Goal: Transaction & Acquisition: Obtain resource

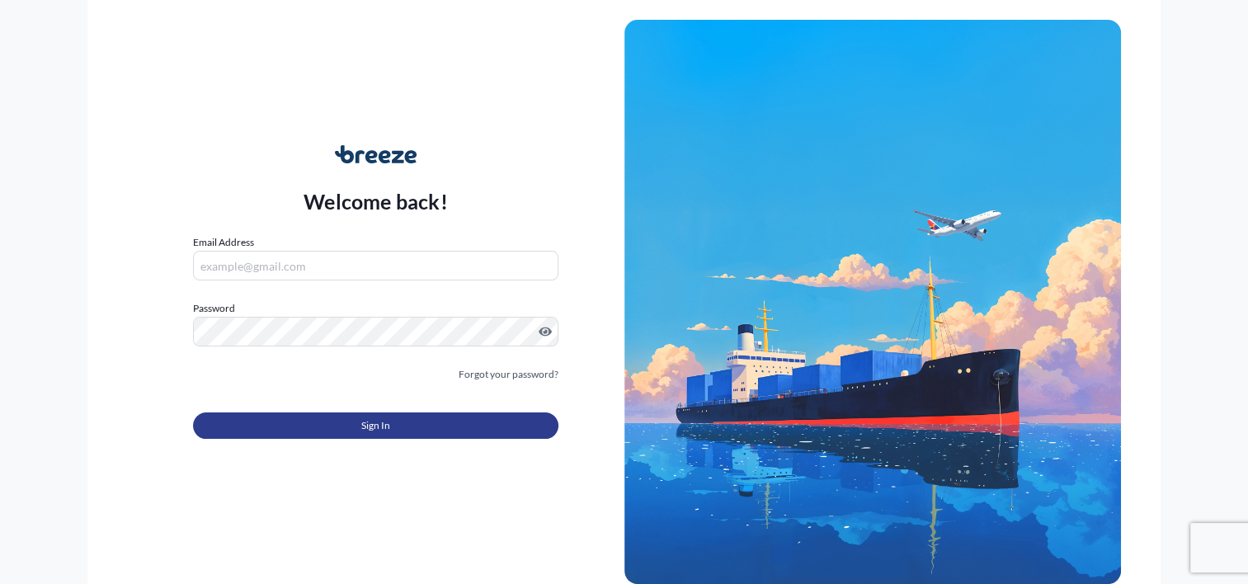
type input "[PERSON_NAME][EMAIL_ADDRESS][DOMAIN_NAME]"
click at [342, 417] on button "Sign In" at bounding box center [375, 425] width 365 height 26
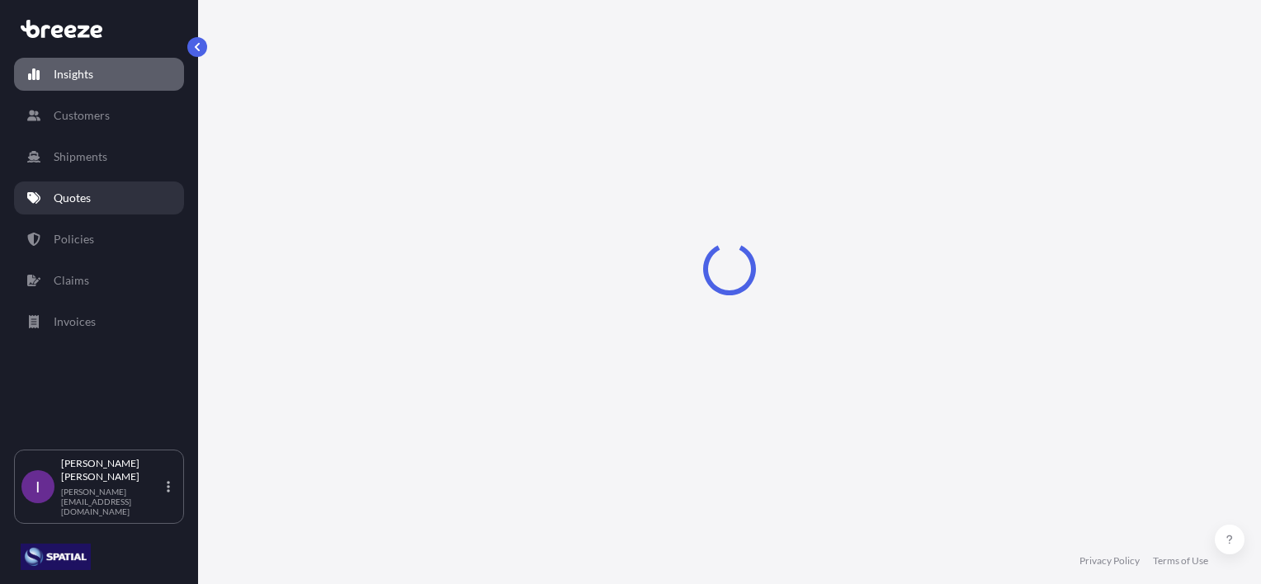
click at [81, 196] on p "Quotes" at bounding box center [72, 198] width 37 height 16
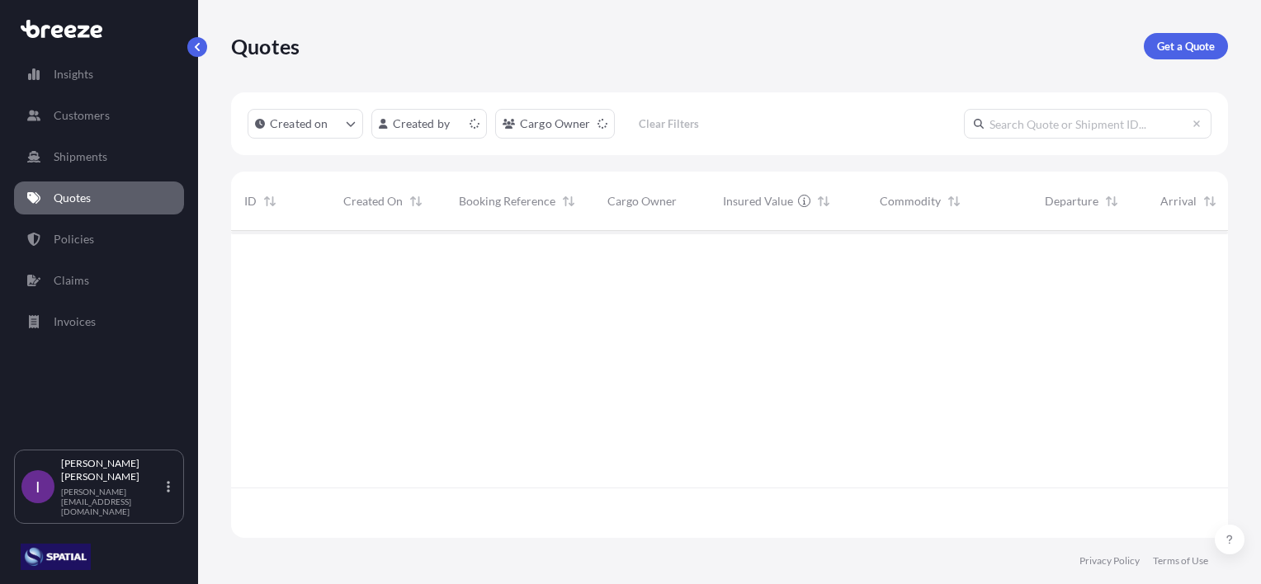
scroll to position [304, 983]
click at [1186, 42] on p "Get a Quote" at bounding box center [1186, 46] width 58 height 16
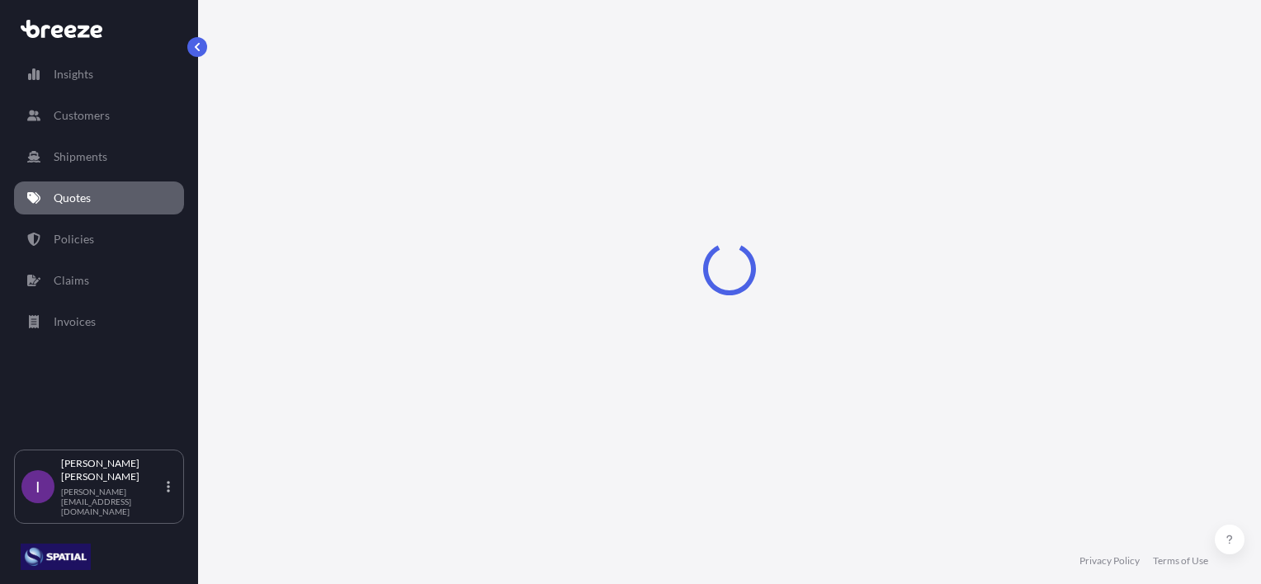
scroll to position [26, 0]
select select "Road"
select select "Sea"
select select "1"
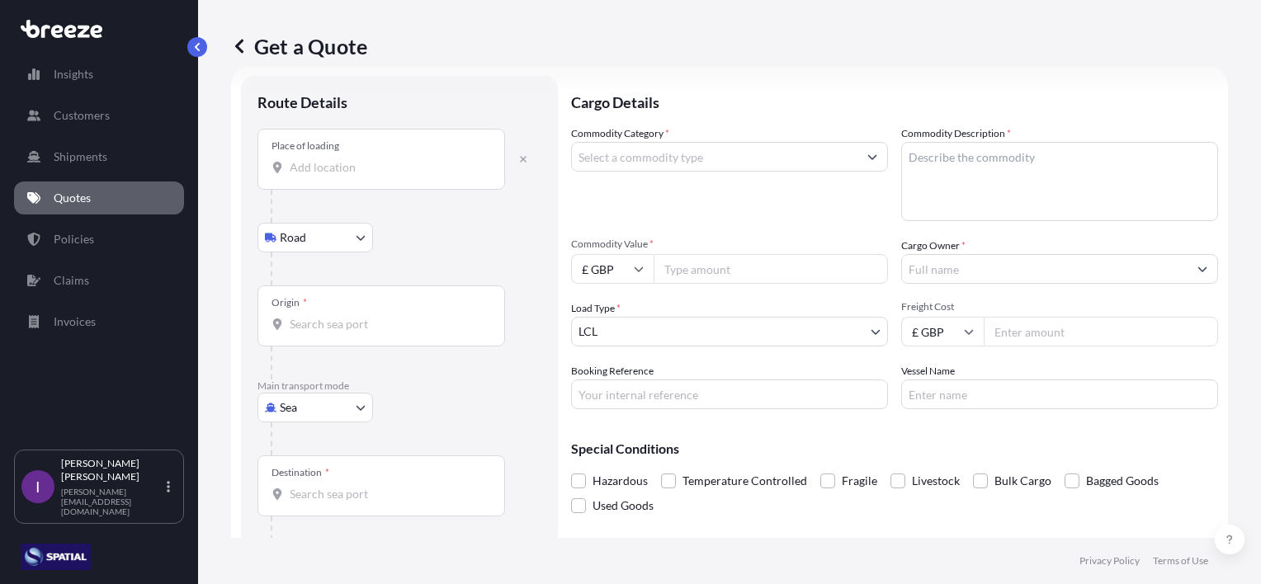
click at [330, 167] on input "Place of loading" at bounding box center [387, 167] width 195 height 16
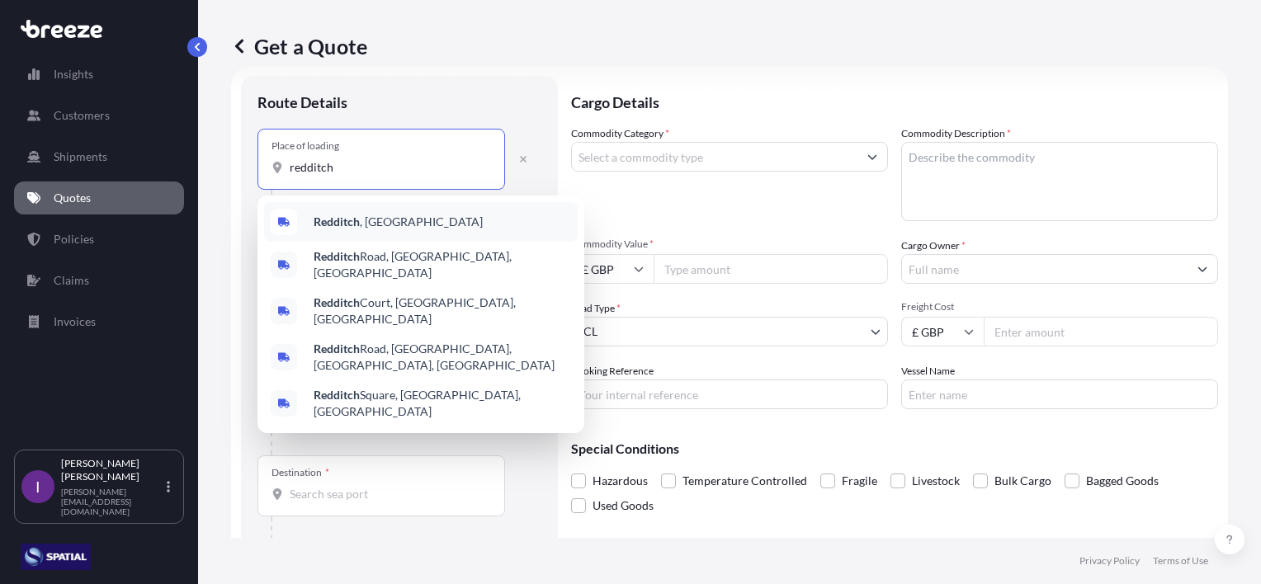
click at [340, 214] on span "Redditch , [GEOGRAPHIC_DATA]" at bounding box center [397, 222] width 169 height 16
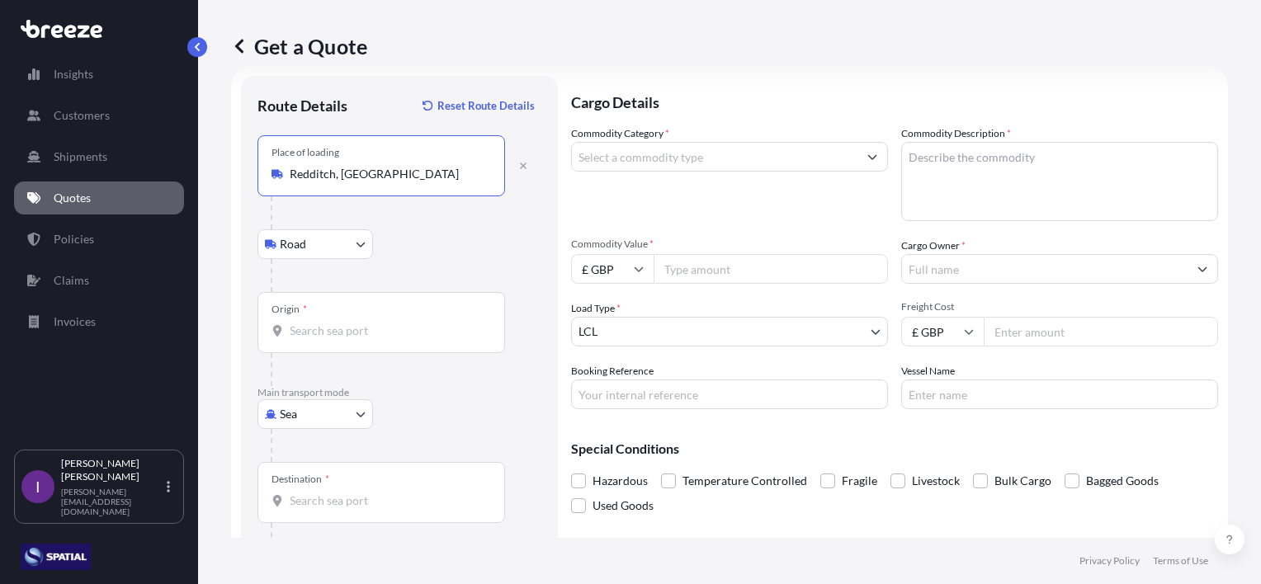
type input "Redditch, [GEOGRAPHIC_DATA]"
click at [325, 320] on div "Origin *" at bounding box center [380, 322] width 247 height 61
click at [325, 323] on input "Origin *" at bounding box center [387, 331] width 195 height 16
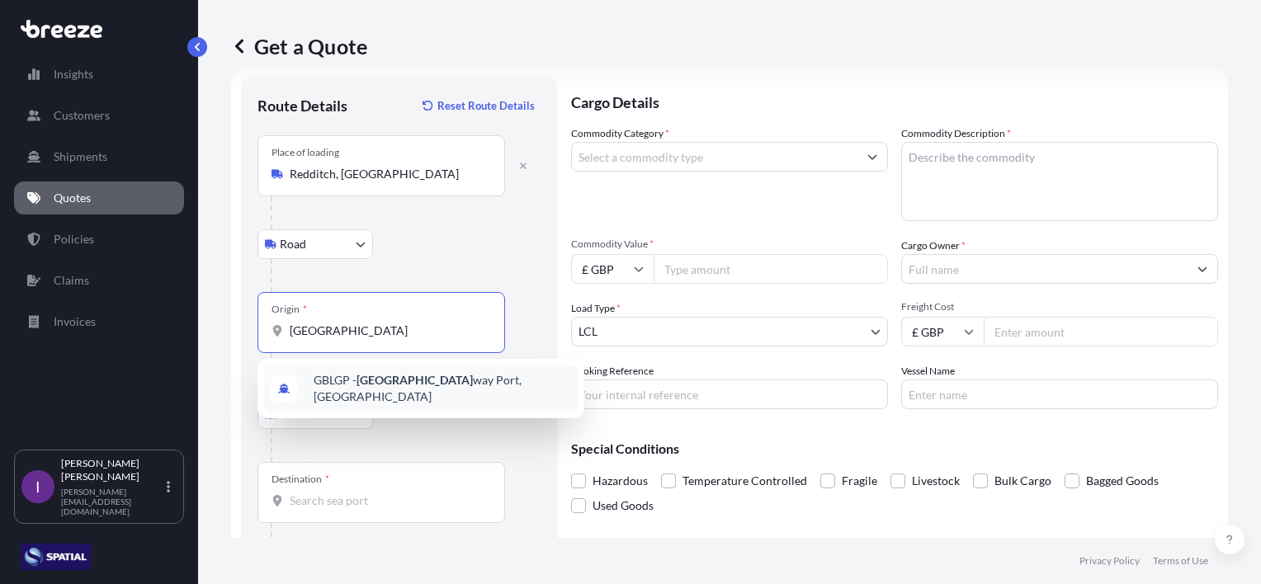
click at [438, 386] on span "GBLGP - [GEOGRAPHIC_DATA], [GEOGRAPHIC_DATA]" at bounding box center [441, 388] width 257 height 33
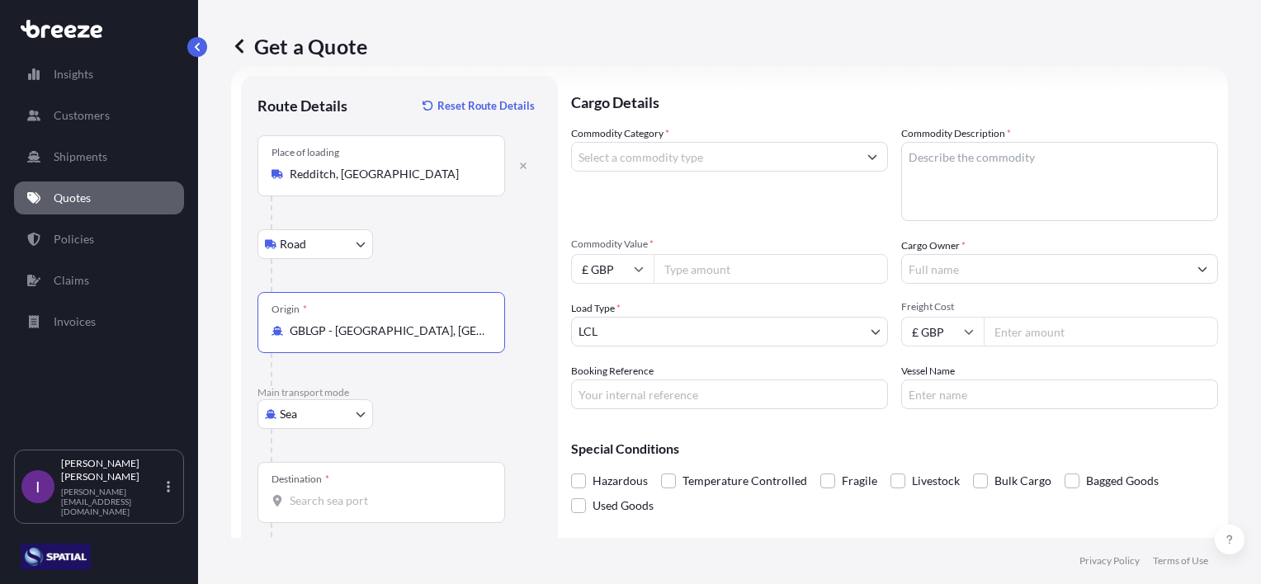
type input "GBLGP - [GEOGRAPHIC_DATA], [GEOGRAPHIC_DATA]"
click at [363, 502] on input "Destination *" at bounding box center [387, 501] width 195 height 16
type input "HKHKG - [GEOGRAPHIC_DATA], [GEOGRAPHIC_DATA]"
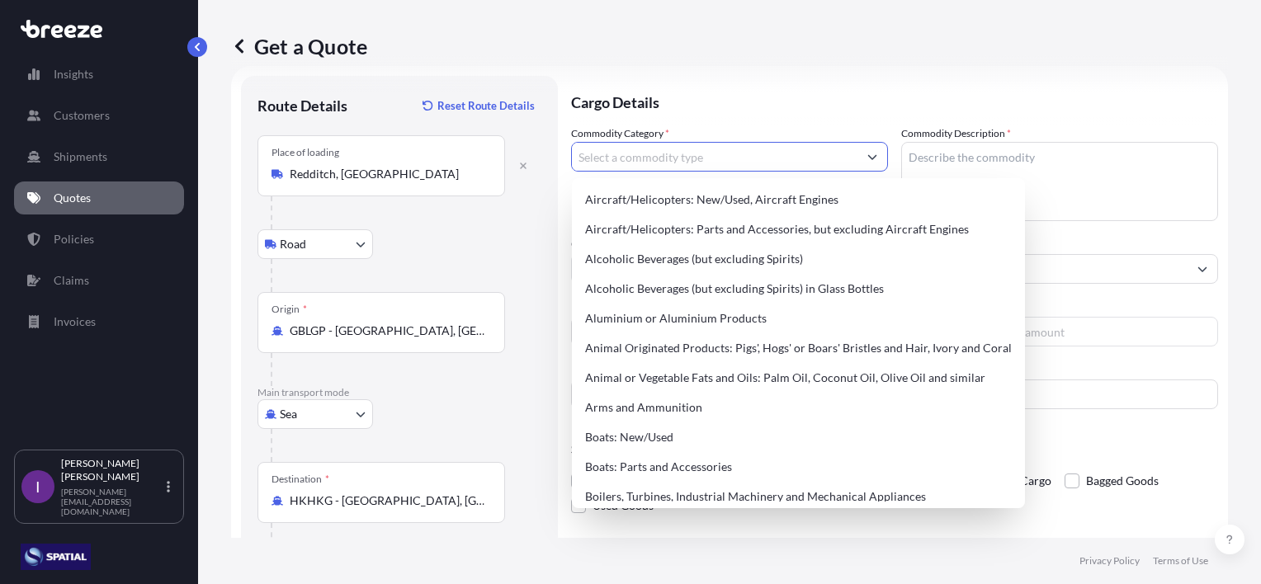
click at [708, 158] on input "Commodity Category *" at bounding box center [714, 157] width 285 height 30
click at [634, 161] on input "misc" at bounding box center [714, 157] width 285 height 30
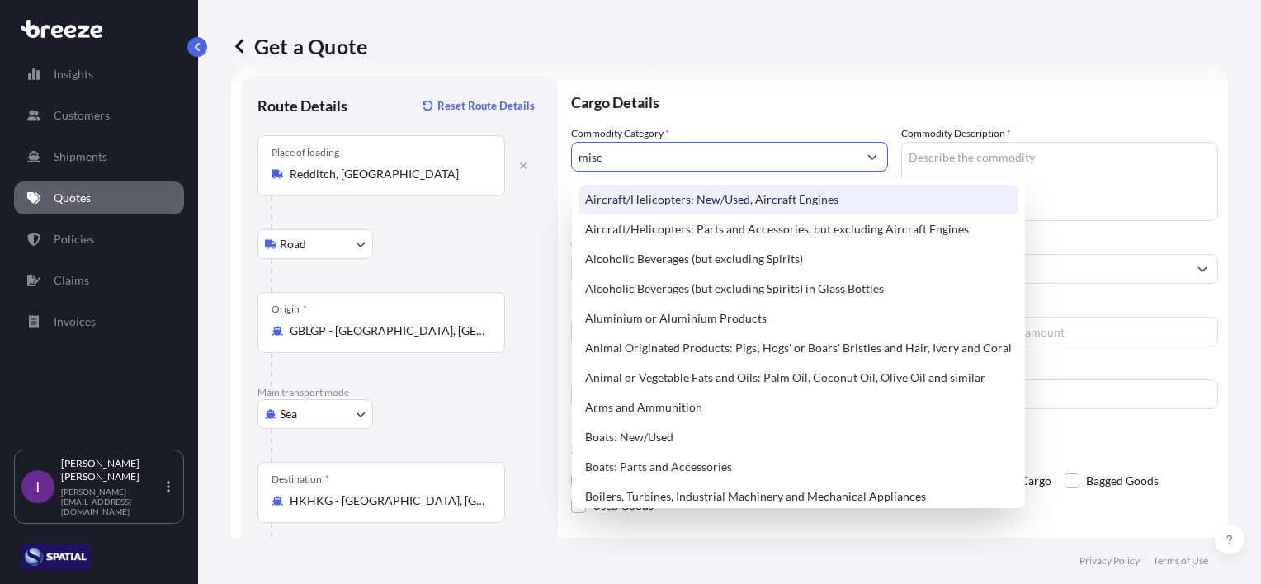
click at [625, 160] on input "misc" at bounding box center [714, 157] width 285 height 30
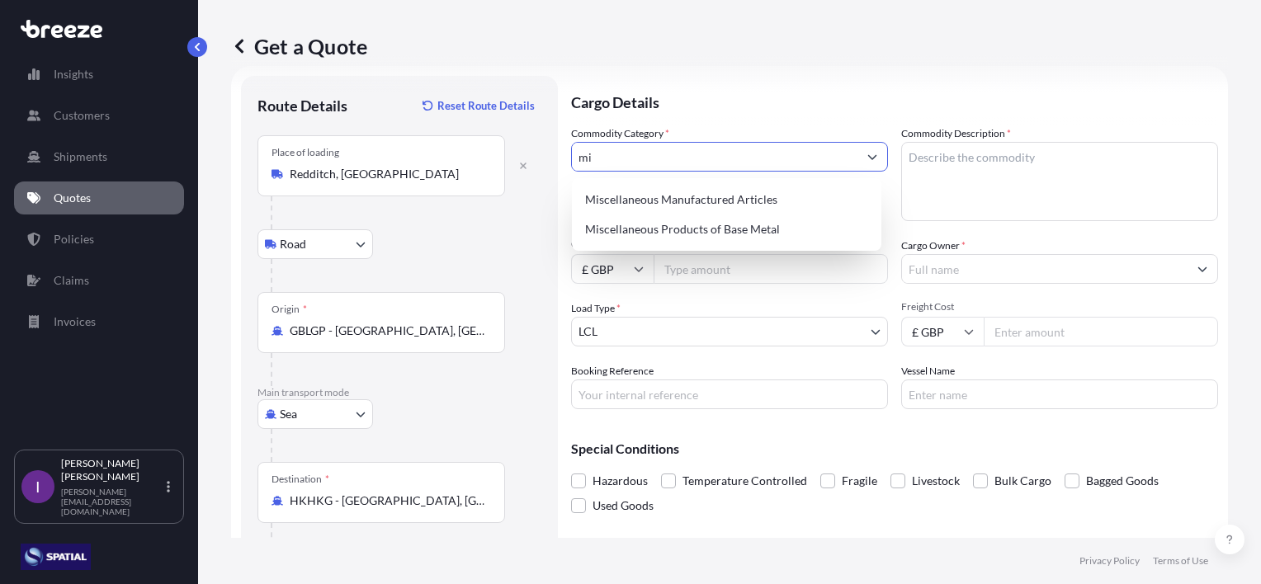
type input "m"
click at [694, 195] on div "Miscellaneous Manufactured Articles" at bounding box center [726, 200] width 296 height 30
type input "Miscellaneous Manufactured Articles"
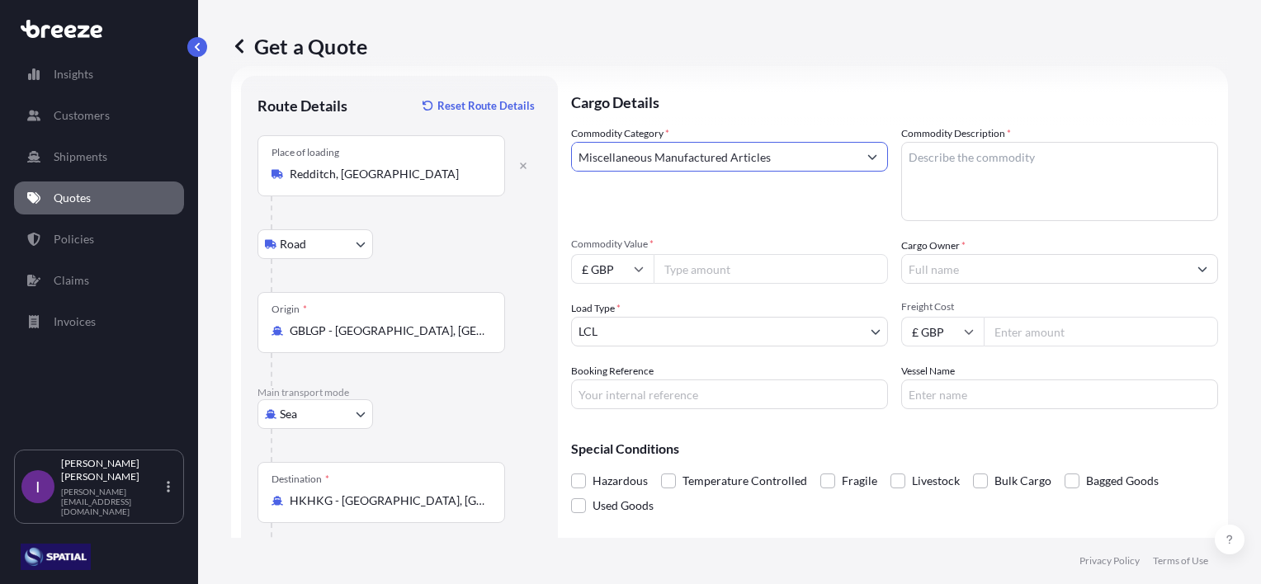
click at [941, 155] on textarea "Commodity Description *" at bounding box center [1059, 181] width 317 height 79
type textarea "Water Treatment Eqpt"
click at [718, 266] on input "Commodity Value *" at bounding box center [770, 269] width 234 height 30
type input "325000"
click at [957, 270] on input "Cargo Owner *" at bounding box center [1044, 269] width 285 height 30
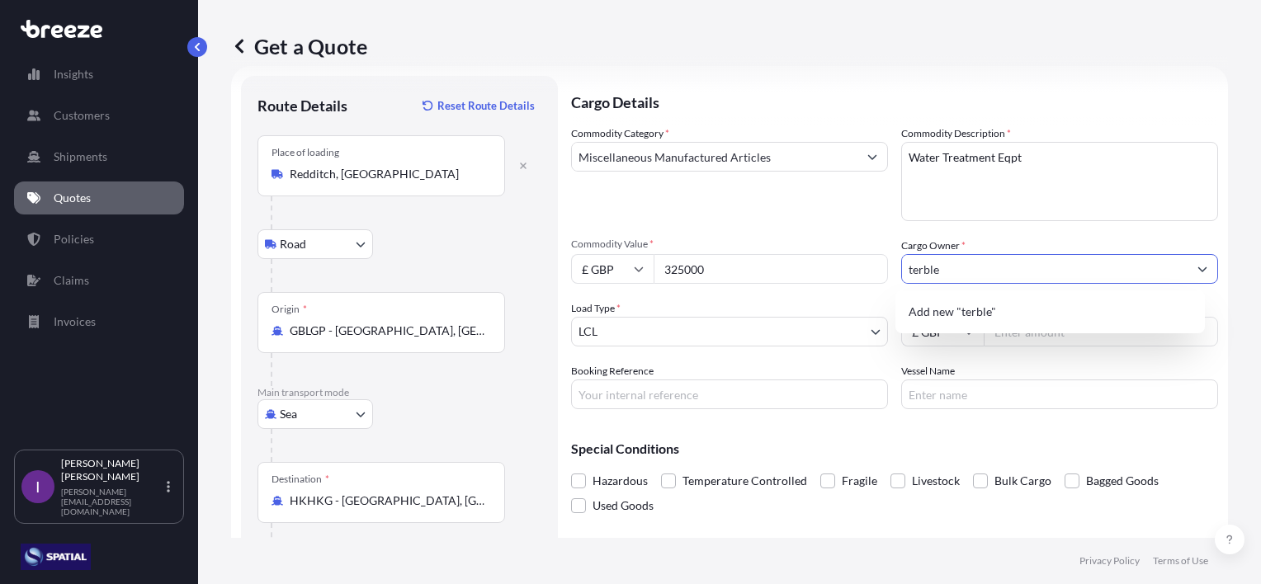
drag, startPoint x: 911, startPoint y: 267, endPoint x: 930, endPoint y: 254, distance: 23.1
click at [914, 266] on input "terble" at bounding box center [1044, 269] width 285 height 30
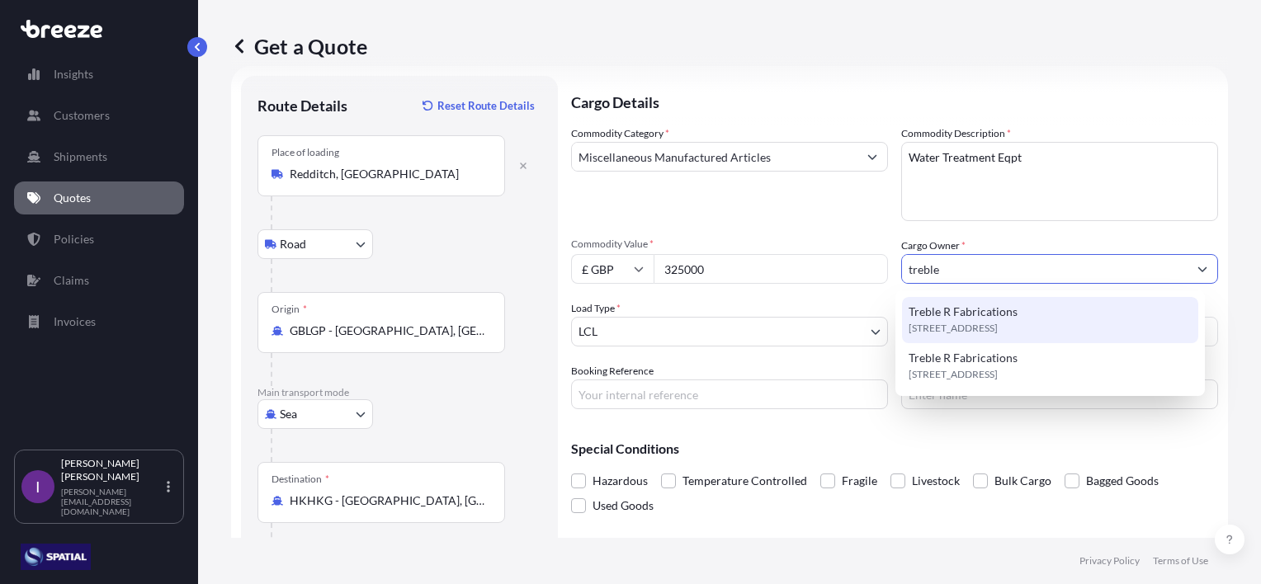
click at [988, 311] on span "Treble R Fabrications" at bounding box center [962, 312] width 109 height 16
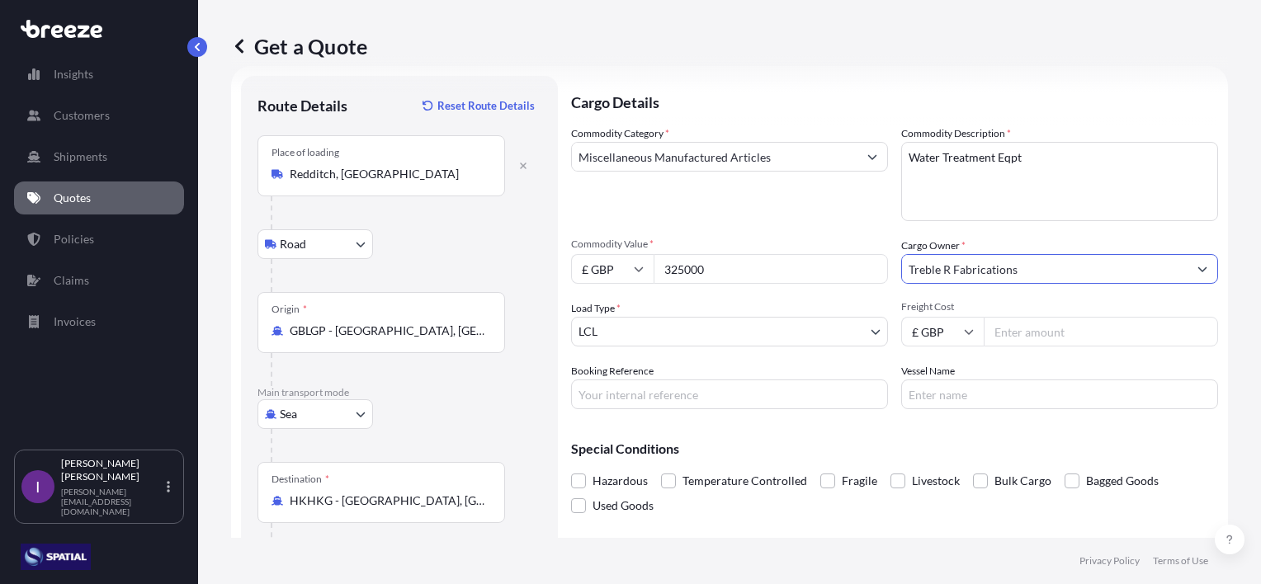
type input "Treble R Fabrications"
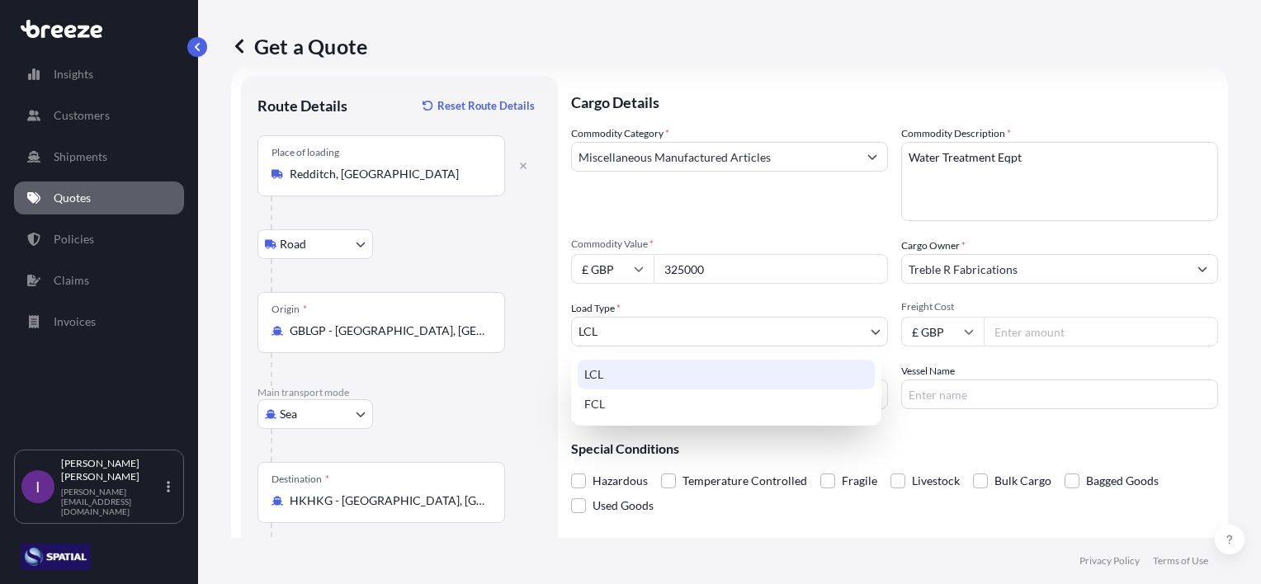
click at [650, 332] on body "0 options available. 1 option available. 0 options available. 1 option availabl…" at bounding box center [630, 292] width 1261 height 584
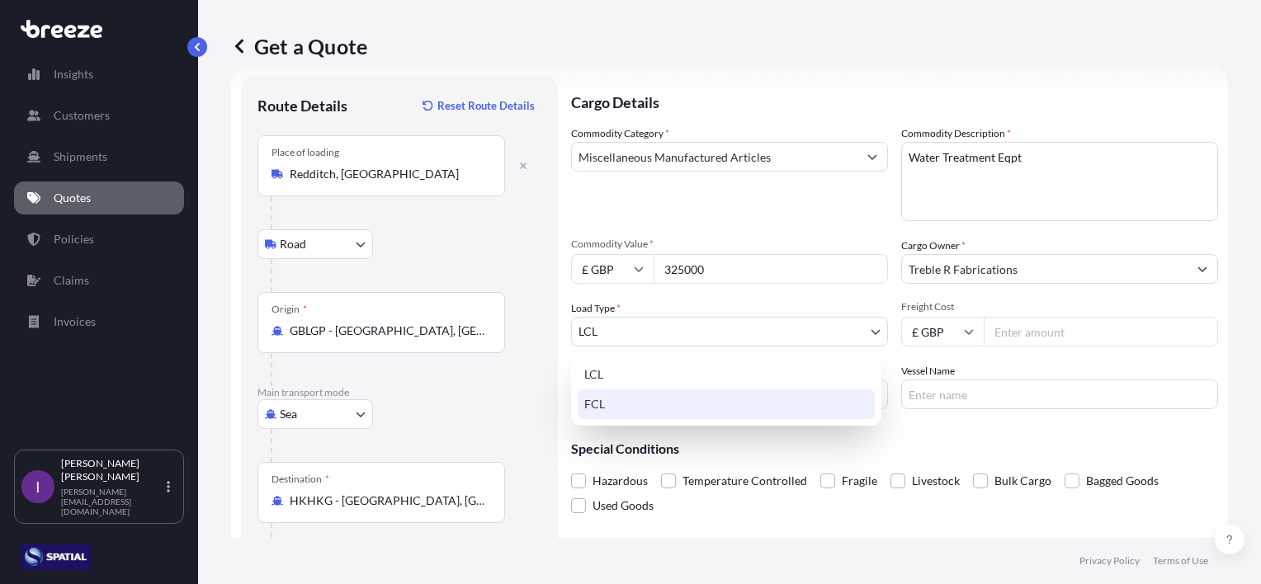
click at [618, 405] on div "FCL" at bounding box center [725, 404] width 297 height 30
select select "2"
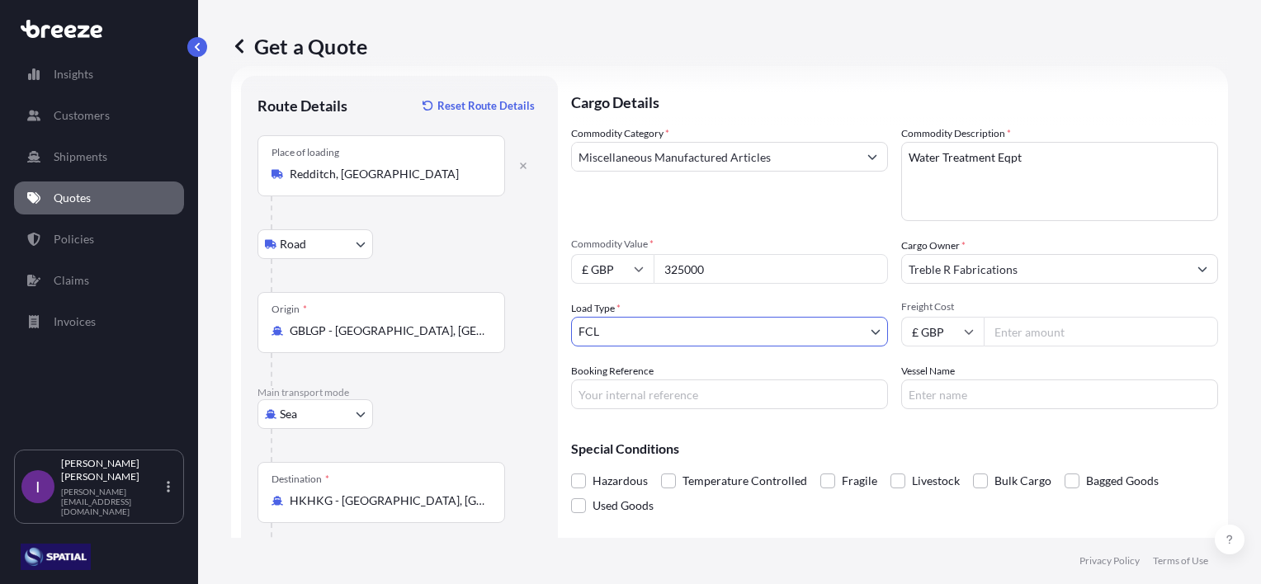
click at [1056, 328] on input "Freight Cost" at bounding box center [1100, 332] width 234 height 30
type input "16930.46"
click at [738, 393] on input "Booking Reference" at bounding box center [729, 394] width 317 height 30
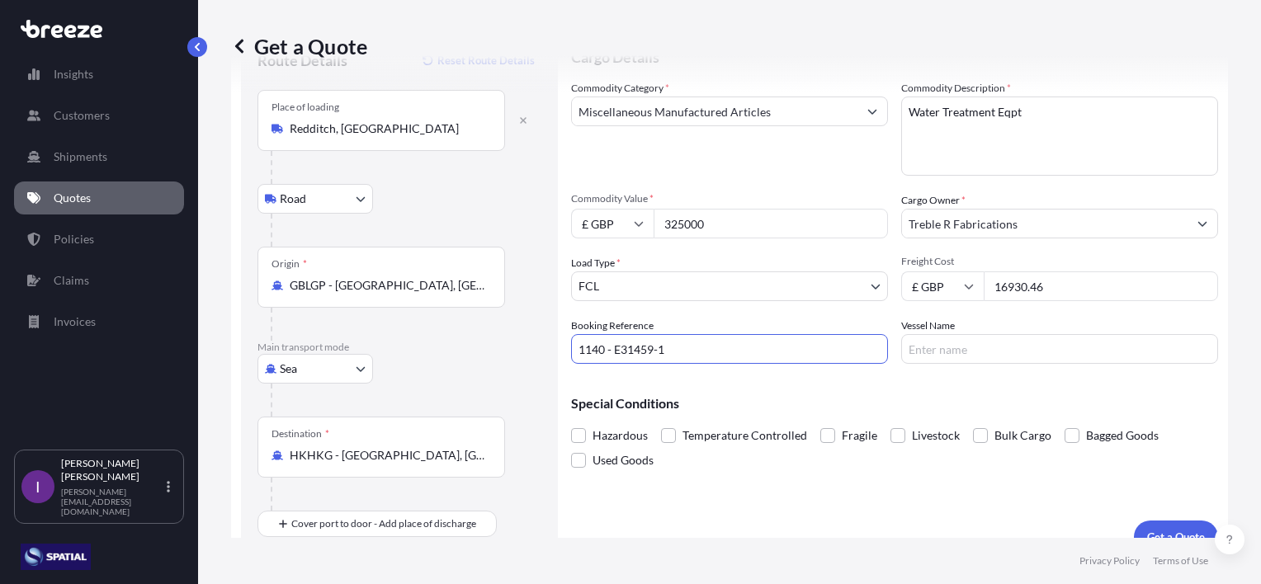
scroll to position [96, 0]
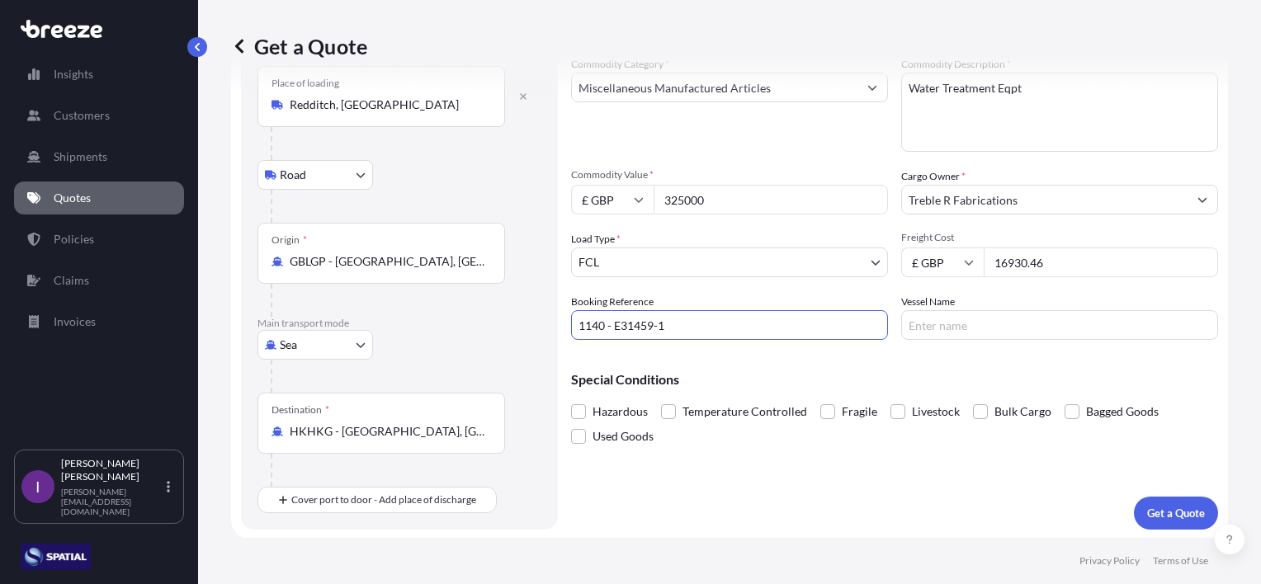
type input "1140 - E31459-1"
click at [1152, 498] on button "Get a Quote" at bounding box center [1176, 513] width 84 height 33
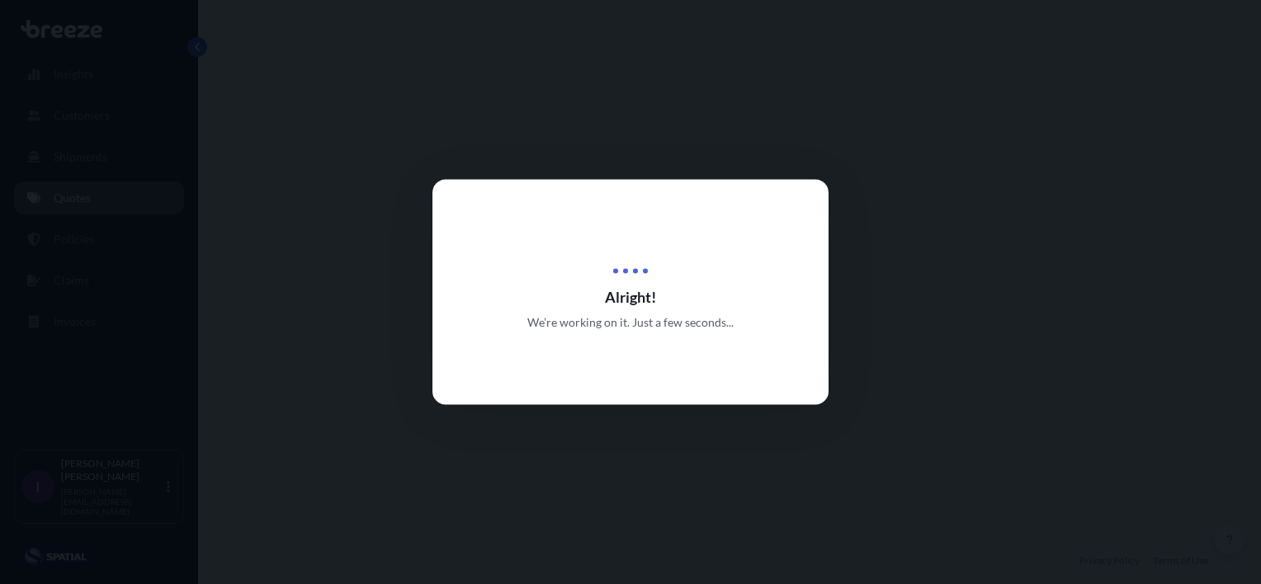
select select "Road"
select select "Sea"
select select "2"
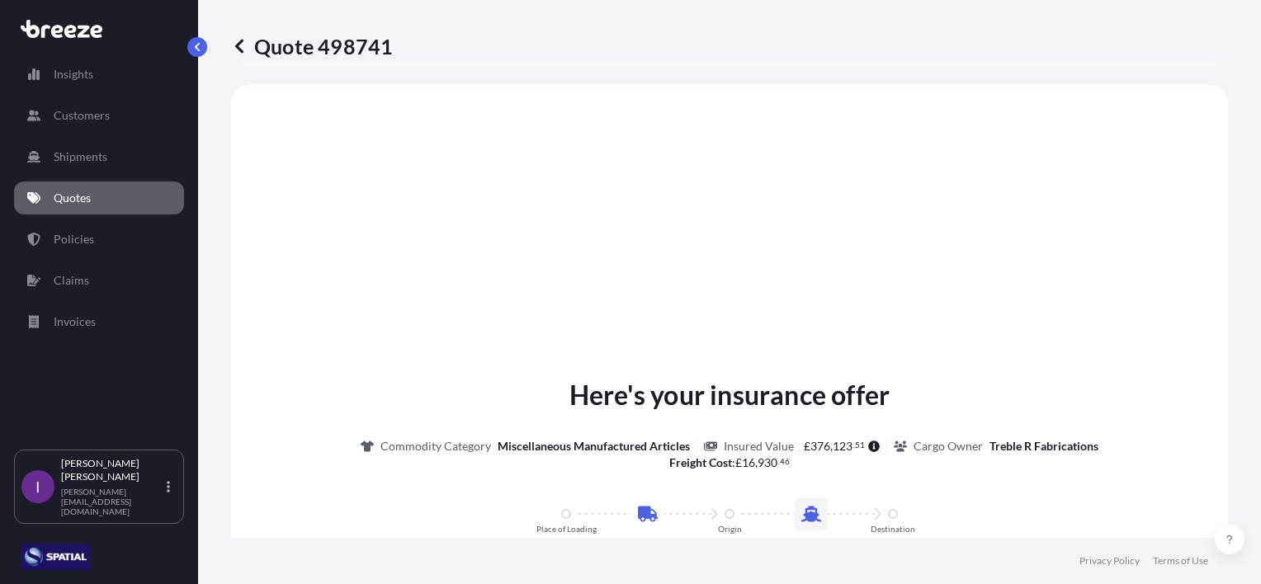
scroll to position [808, 0]
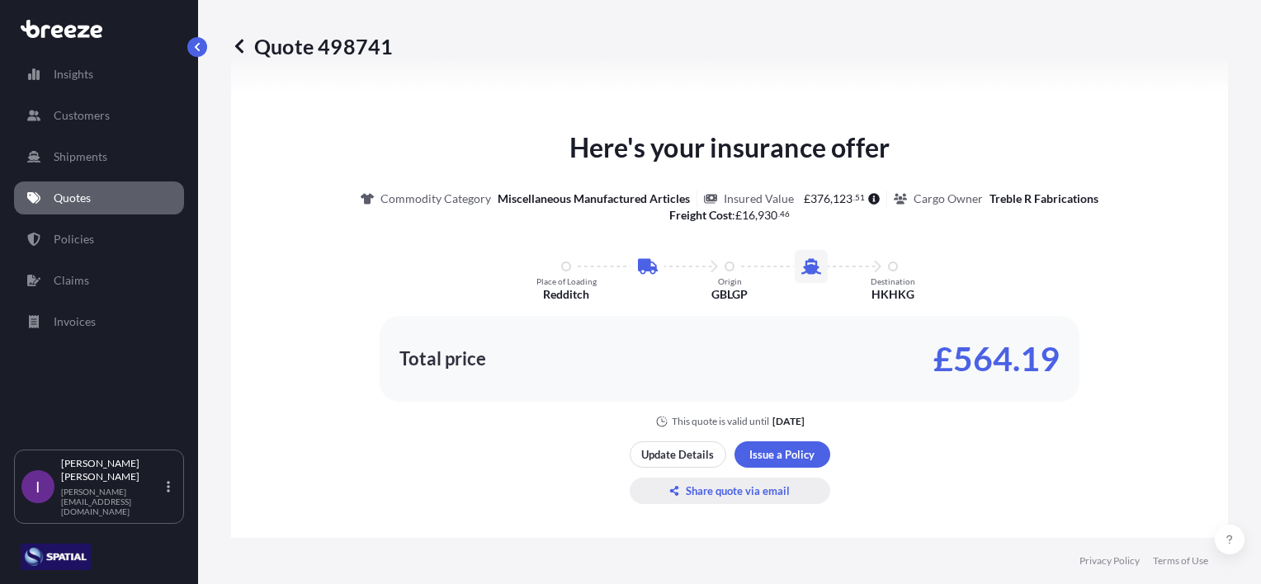
click at [711, 485] on p "Share quote via email" at bounding box center [738, 491] width 104 height 16
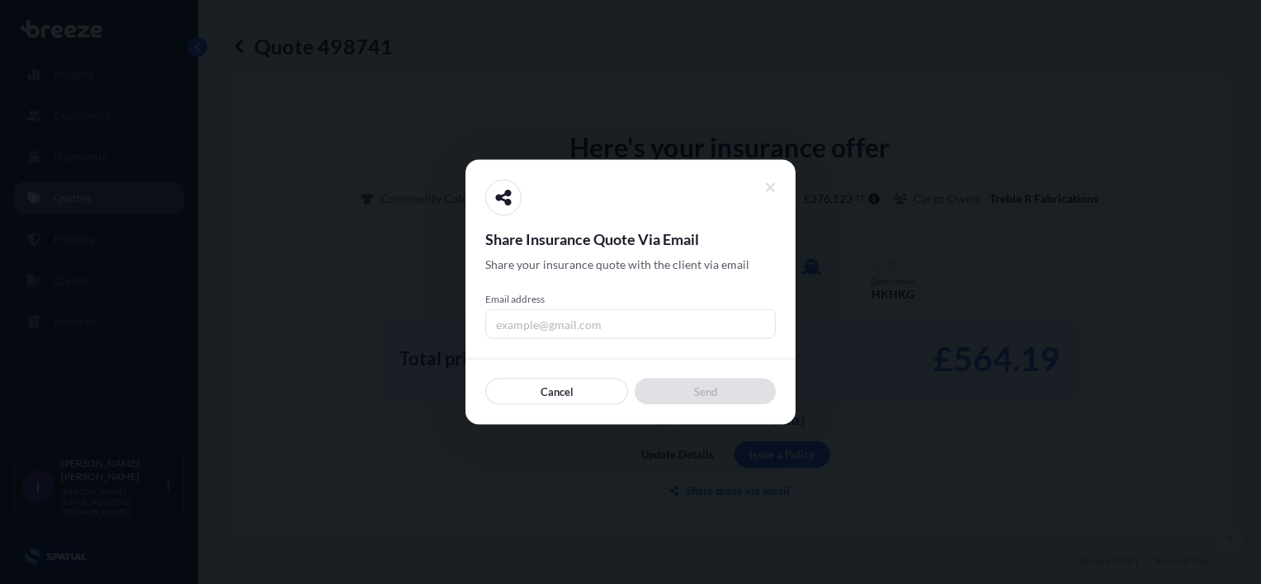
click at [583, 326] on input "Email address" at bounding box center [630, 324] width 290 height 30
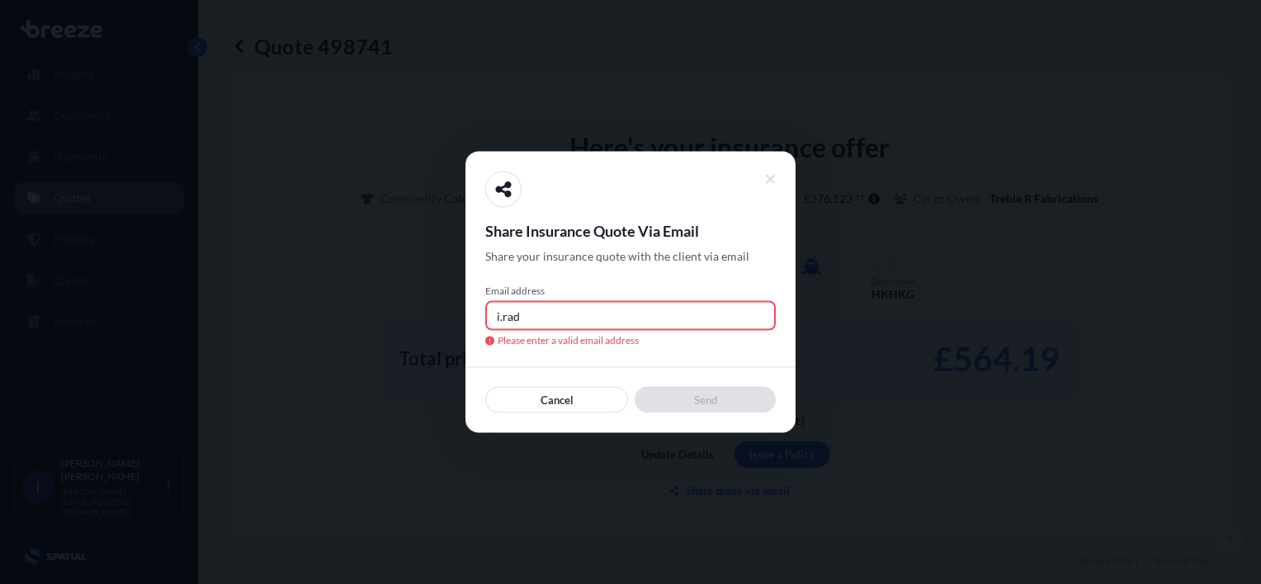
type input "[PERSON_NAME][EMAIL_ADDRESS][DOMAIN_NAME]"
